Goal: Navigation & Orientation: Find specific page/section

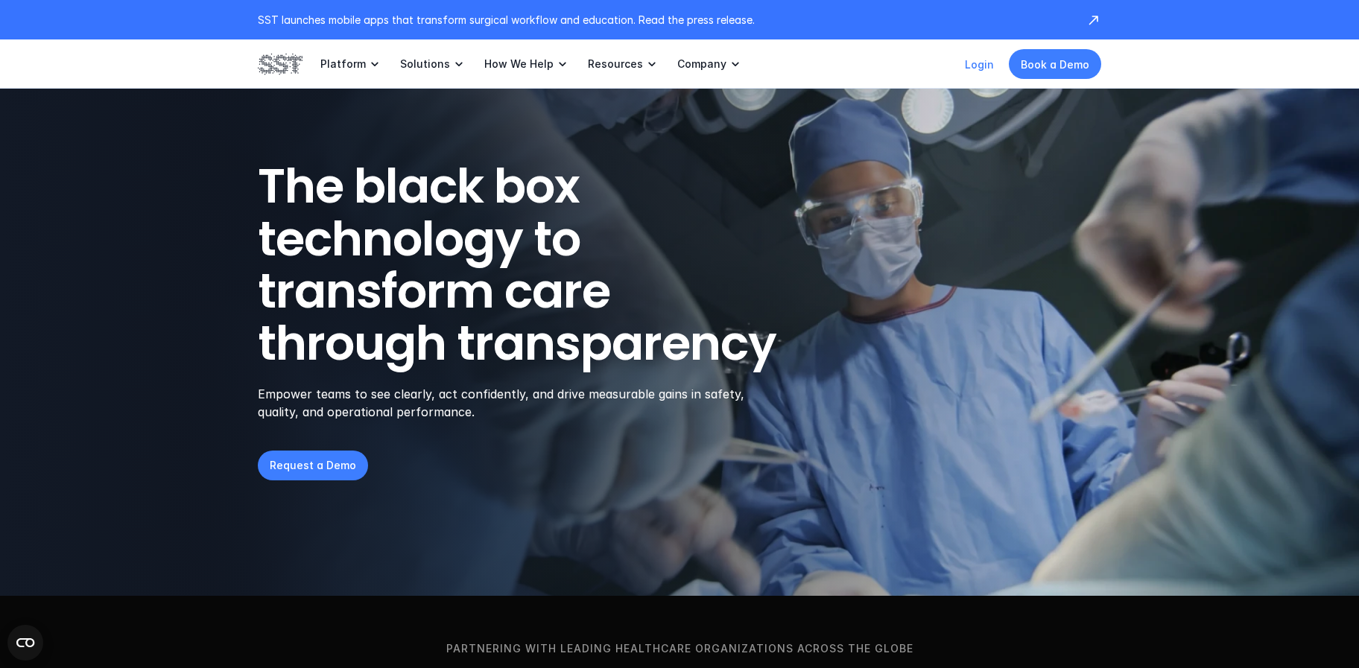
click at [989, 66] on link "Login" at bounding box center [979, 64] width 29 height 13
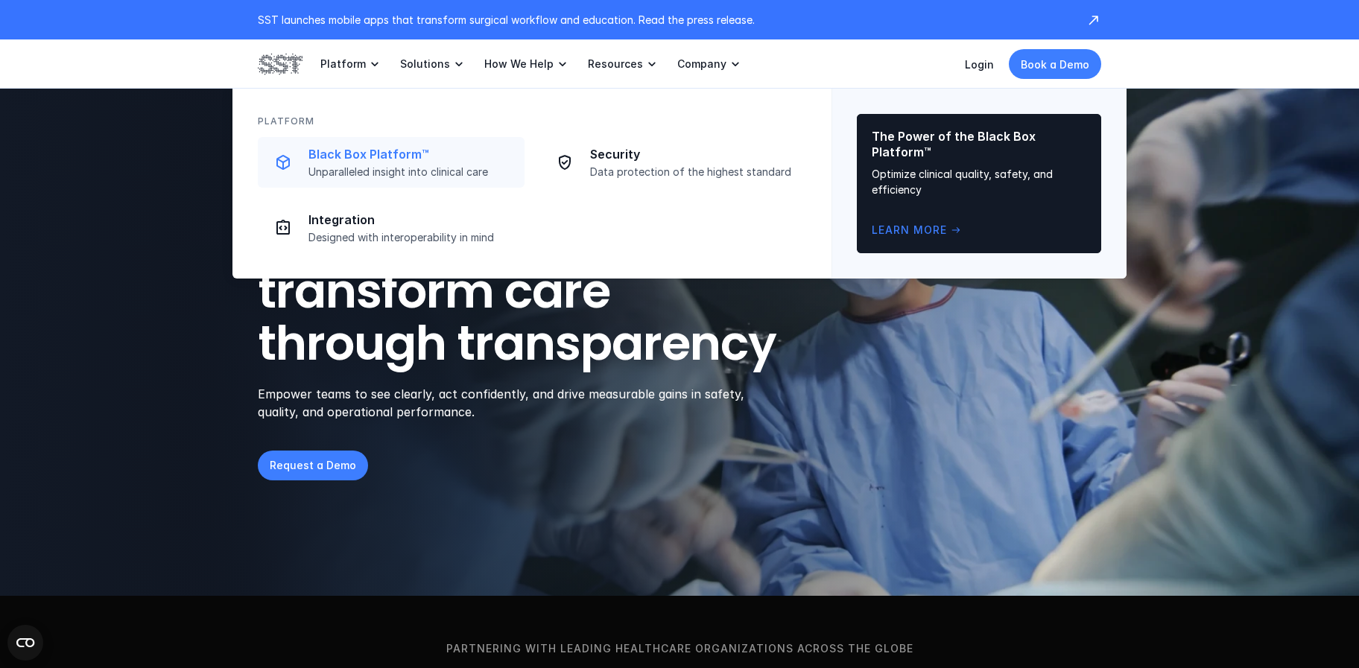
click at [392, 155] on p "Black Box Platform™" at bounding box center [411, 155] width 207 height 16
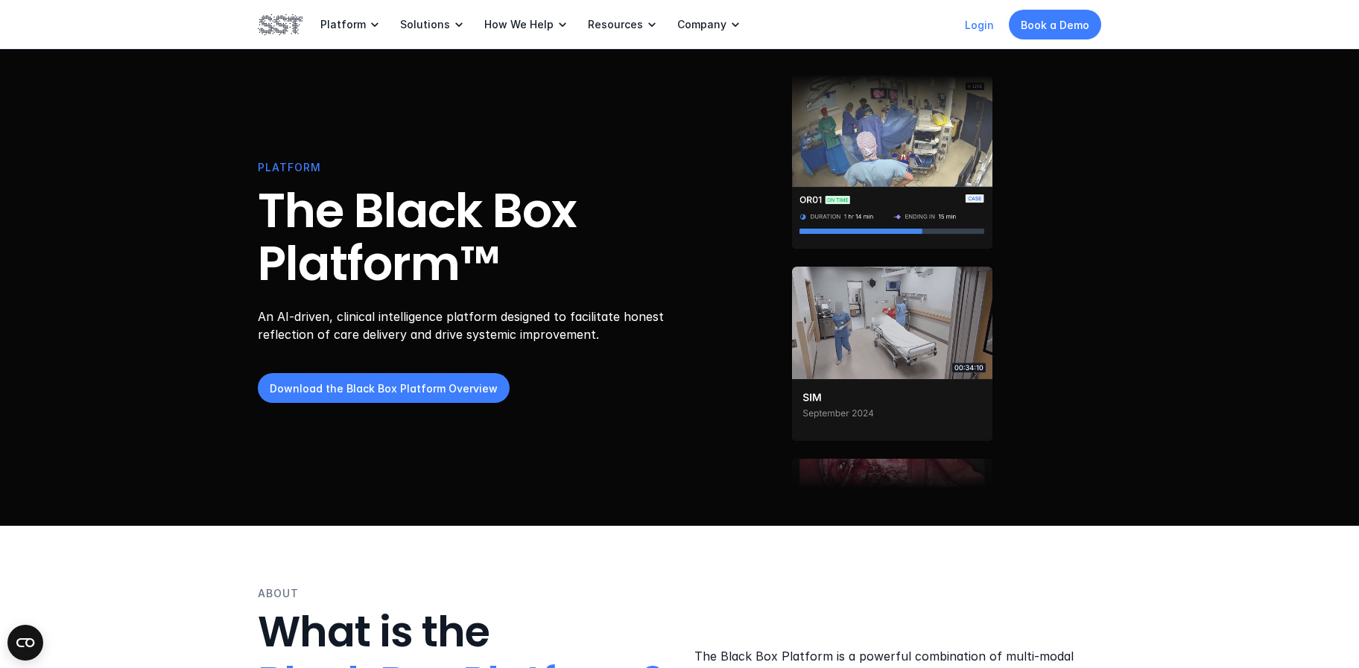
click at [981, 28] on link "Login" at bounding box center [979, 25] width 29 height 13
click at [989, 22] on link "Login" at bounding box center [979, 25] width 29 height 13
